Goal: Find specific page/section: Find specific page/section

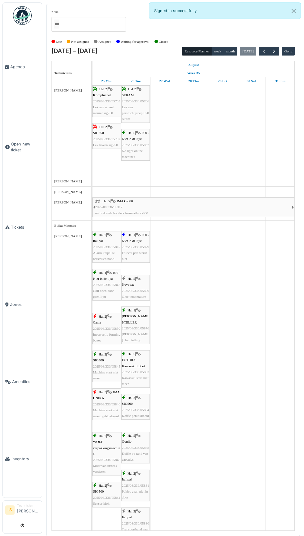
click at [16, 85] on link "Agenda" at bounding box center [22, 66] width 39 height 77
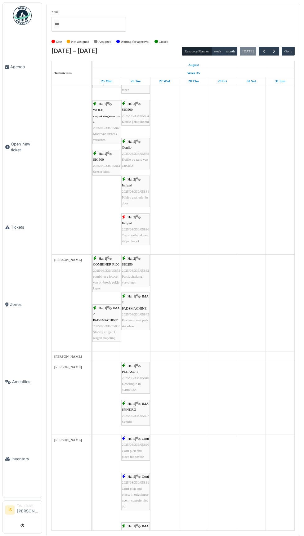
scroll to position [296, 0]
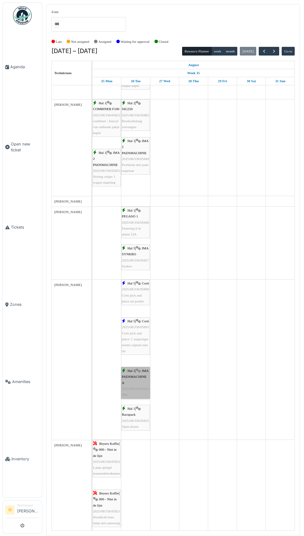
click at [140, 394] on link "Hal 1 | IMA PADSMACHINE A 2025/08/336/05854 Mes" at bounding box center [135, 383] width 29 height 32
click at [142, 426] on link "Hal 1 | Racupack 2025/08/336/05855 Open dozen" at bounding box center [135, 418] width 29 height 26
